Goal: Transaction & Acquisition: Obtain resource

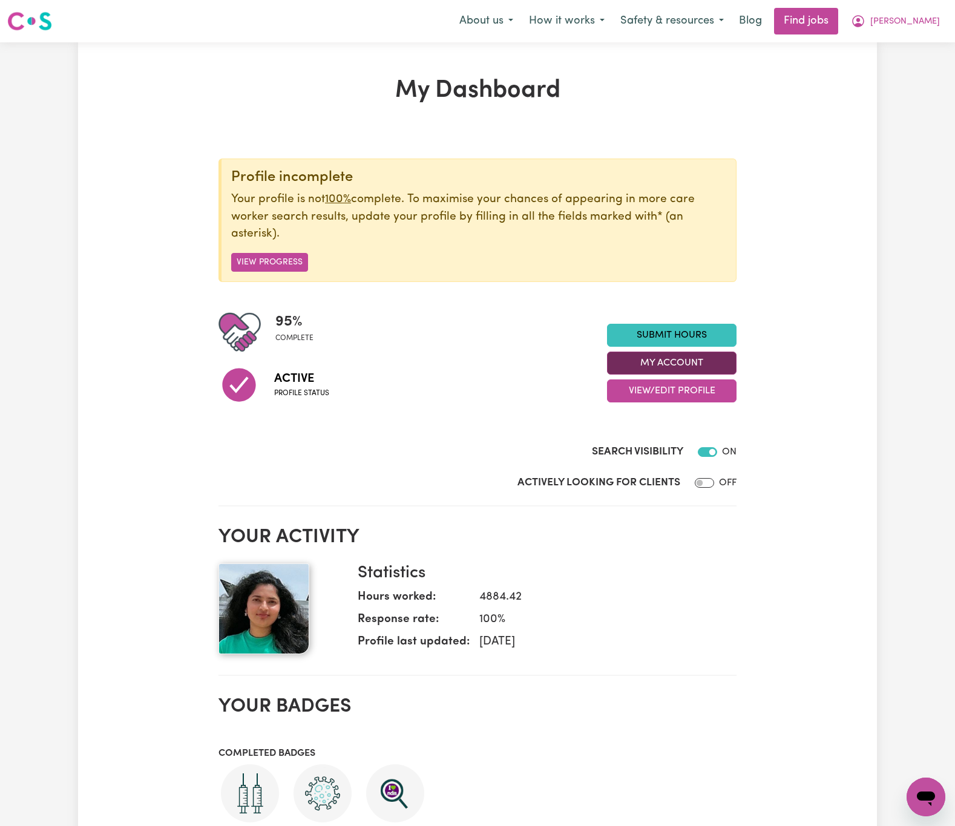
click at [733, 358] on button "My Account" at bounding box center [672, 363] width 130 height 23
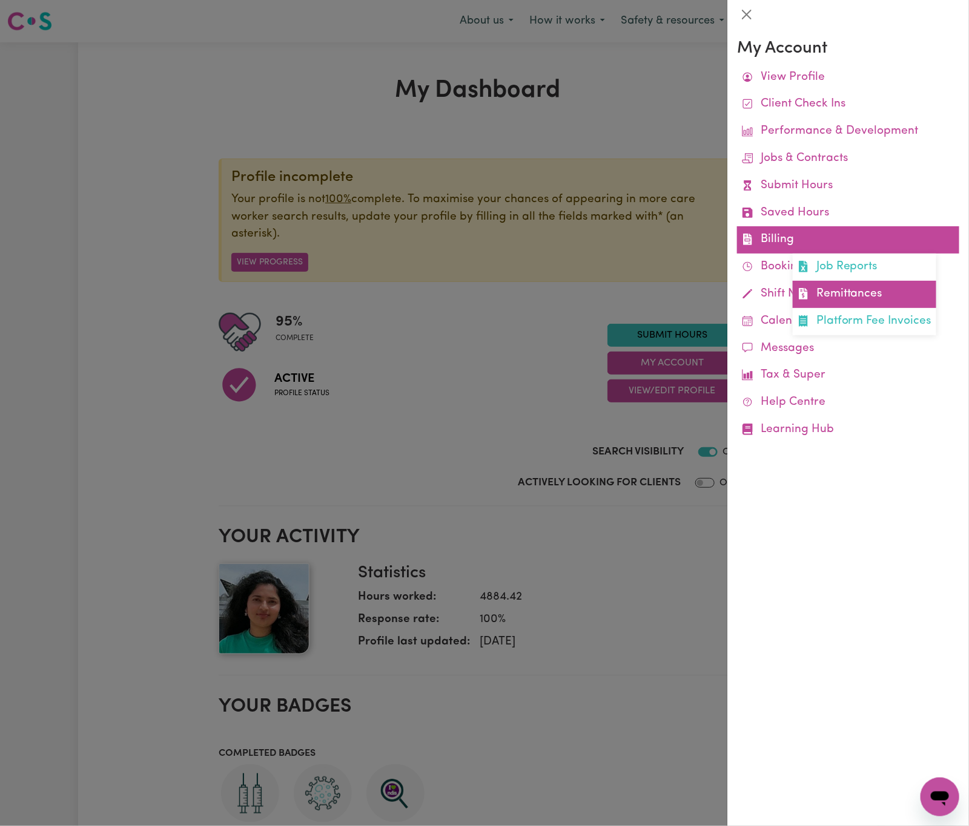
click at [861, 288] on link "Remittances" at bounding box center [864, 294] width 143 height 27
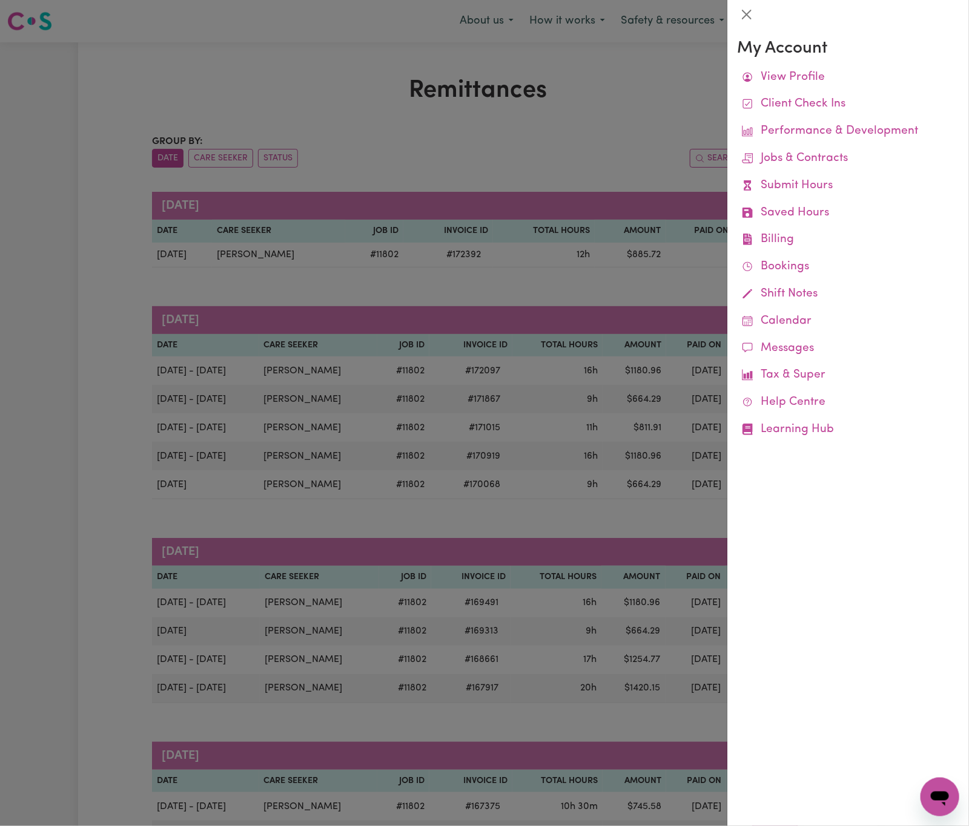
click at [629, 163] on div at bounding box center [484, 413] width 969 height 826
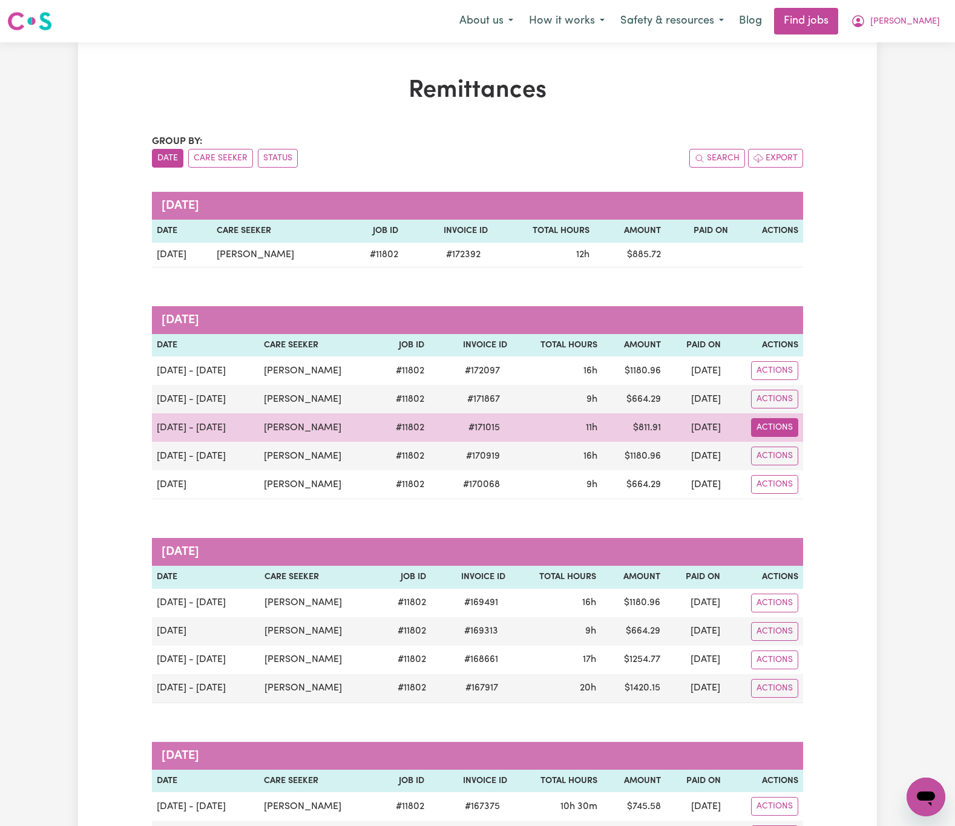
click at [763, 437] on button "Actions" at bounding box center [774, 427] width 47 height 19
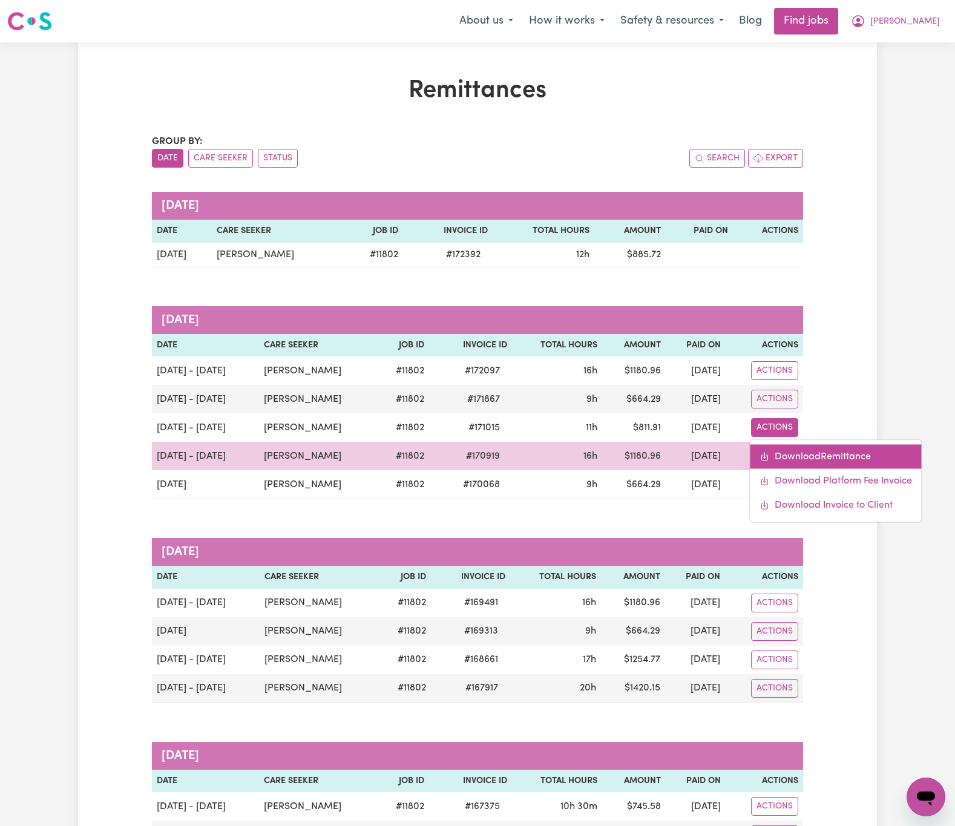
click at [774, 457] on link "Download Remittance" at bounding box center [836, 457] width 171 height 24
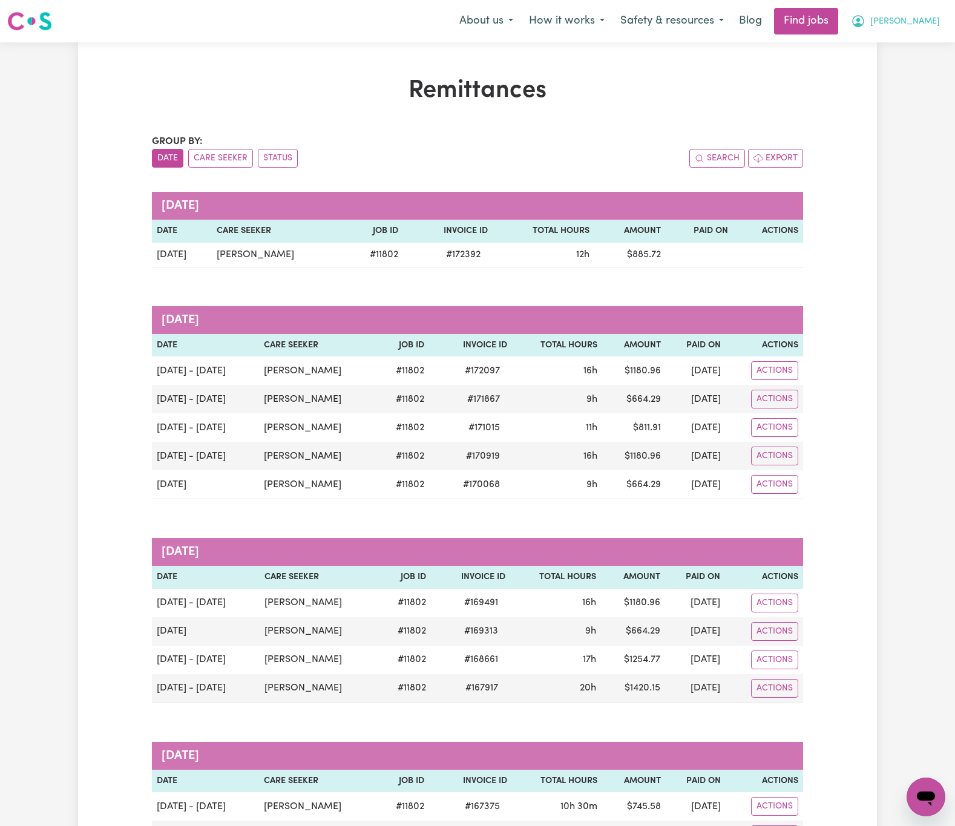
click at [925, 20] on span "[PERSON_NAME]" at bounding box center [906, 21] width 70 height 13
click at [930, 95] on link "Logout" at bounding box center [900, 92] width 96 height 23
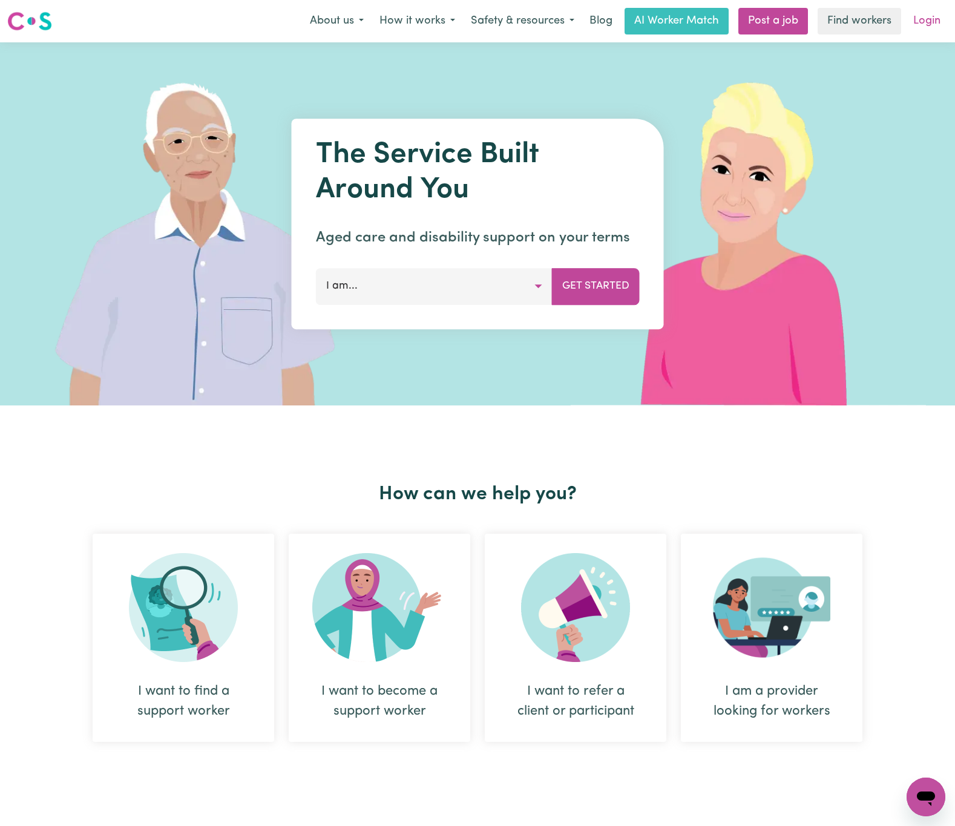
click at [931, 13] on link "Login" at bounding box center [927, 21] width 42 height 27
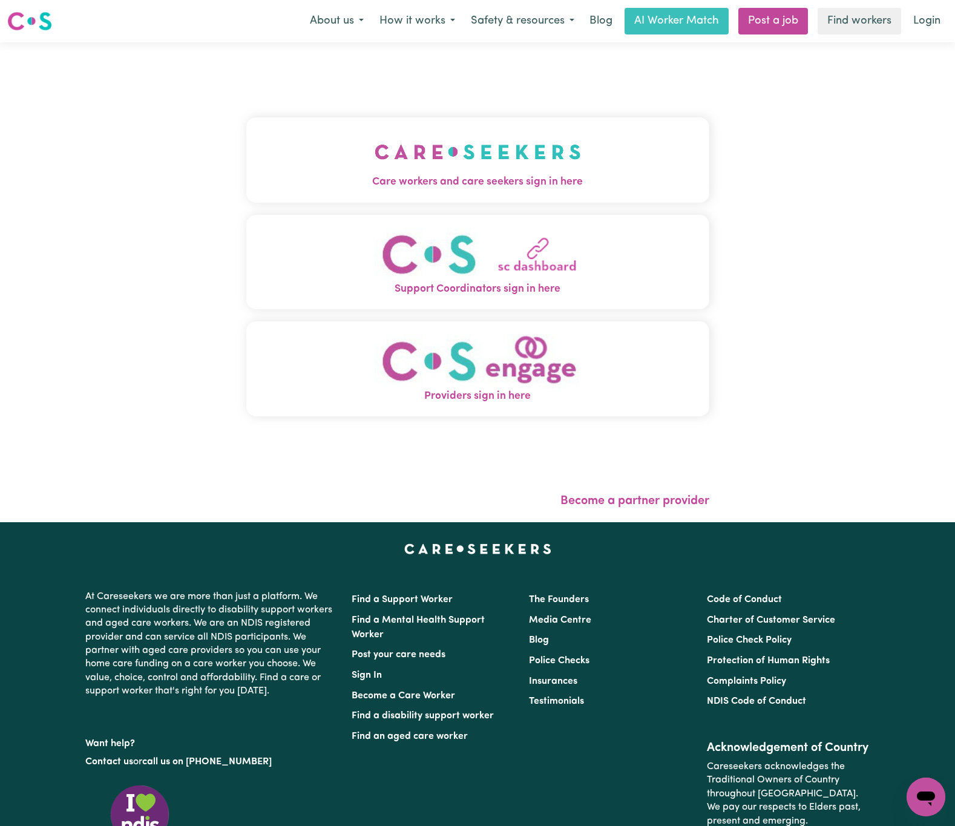
click at [525, 155] on button "Care workers and care seekers sign in here" at bounding box center [477, 159] width 463 height 85
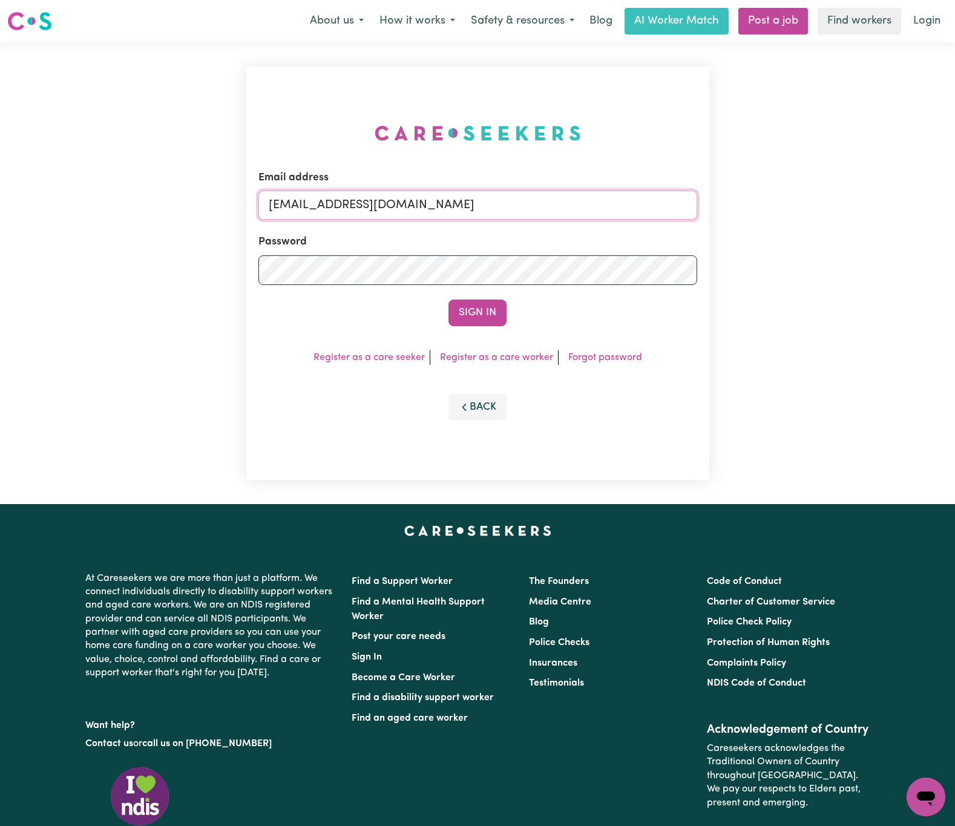
drag, startPoint x: 334, startPoint y: 203, endPoint x: 701, endPoint y: 203, distance: 366.9
click at [701, 203] on div "Email address [EMAIL_ADDRESS][DOMAIN_NAME] Password Sign In Register as a care …" at bounding box center [477, 274] width 463 height 414
paste input "[EMAIL_ADDRESS][PERSON_NAME]"
type input "[EMAIL_ADDRESS][PERSON_NAME][DOMAIN_NAME]"
click at [449, 300] on button "Sign In" at bounding box center [478, 313] width 58 height 27
